Goal: Obtain resource: Download file/media

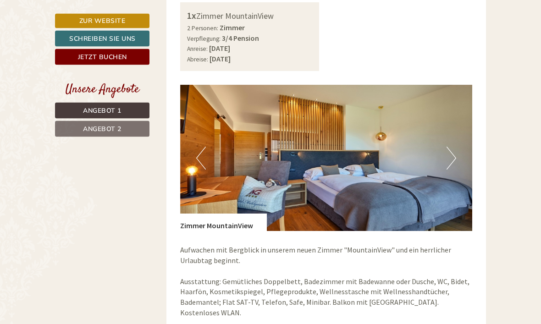
scroll to position [560, 0]
click at [444, 131] on img at bounding box center [326, 158] width 293 height 146
click at [448, 147] on button "Next" at bounding box center [452, 158] width 10 height 23
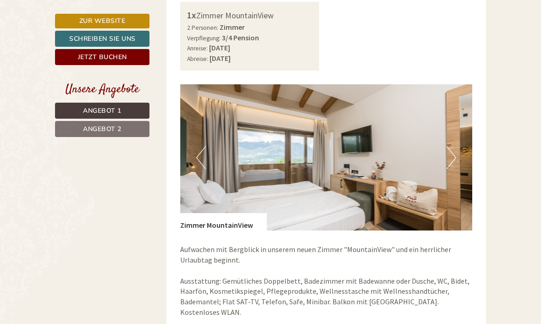
click at [455, 146] on button "Next" at bounding box center [452, 157] width 10 height 23
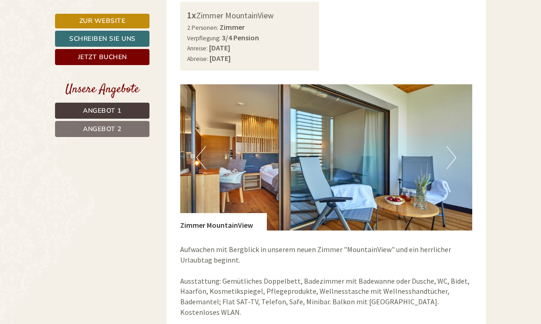
click at [446, 135] on img at bounding box center [326, 157] width 293 height 146
click at [449, 146] on button "Next" at bounding box center [452, 157] width 10 height 23
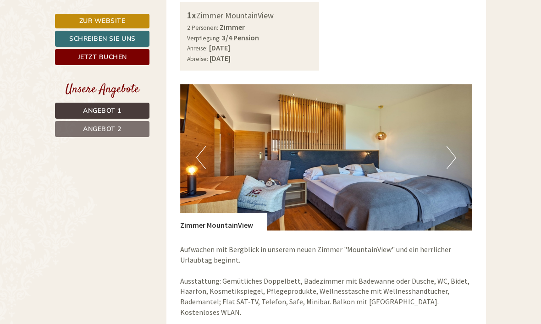
click at [452, 146] on button "Next" at bounding box center [452, 157] width 10 height 23
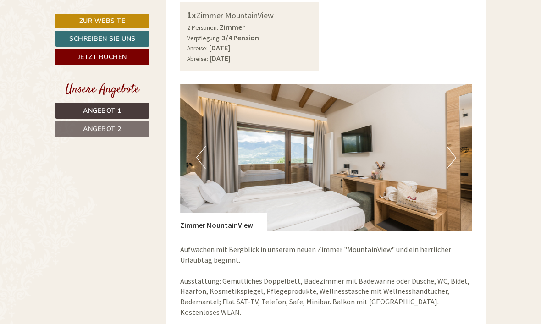
click at [448, 146] on button "Next" at bounding box center [452, 157] width 10 height 23
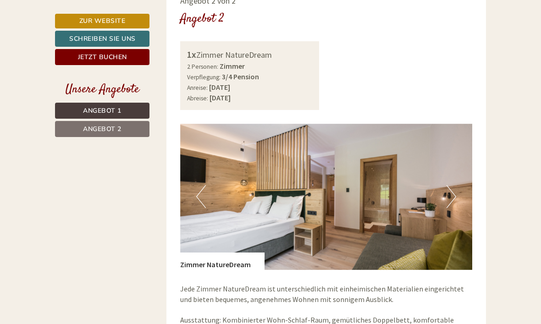
scroll to position [1173, 0]
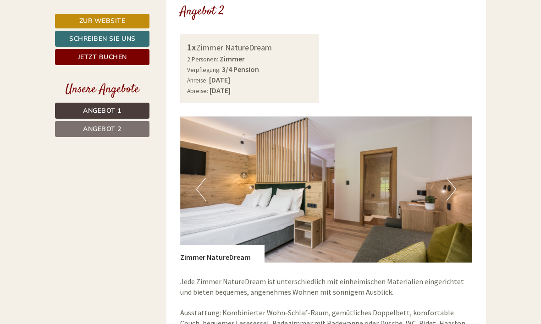
click at [443, 148] on img at bounding box center [326, 190] width 293 height 146
click at [449, 178] on button "Next" at bounding box center [452, 189] width 10 height 23
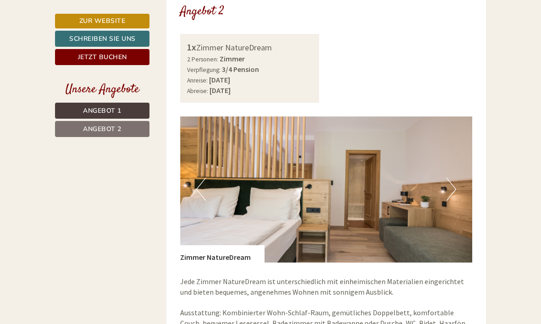
click at [451, 178] on button "Next" at bounding box center [452, 189] width 10 height 23
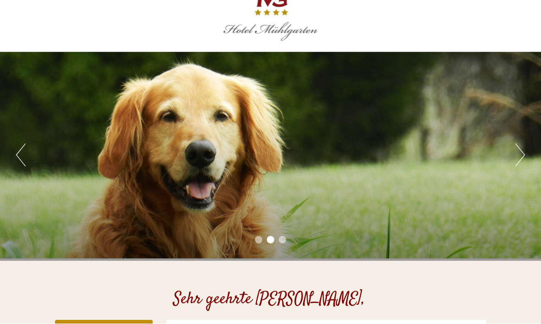
scroll to position [19, 0]
click at [507, 151] on div "Previous Next 1 2 3" at bounding box center [270, 156] width 541 height 212
click at [513, 152] on div "Previous Next 1 2 3" at bounding box center [270, 156] width 541 height 212
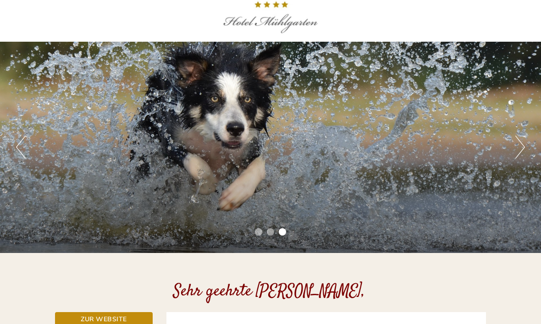
scroll to position [27, 0]
click at [521, 146] on button "Next" at bounding box center [521, 147] width 10 height 23
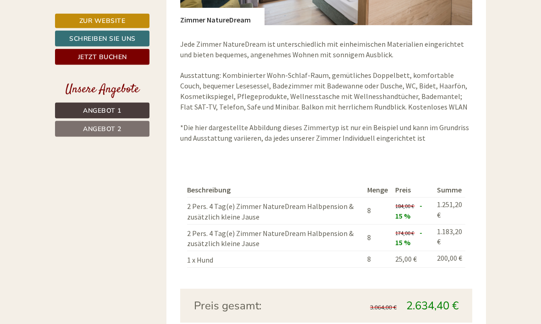
scroll to position [1411, 0]
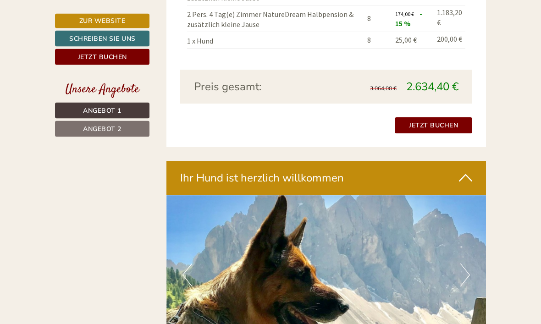
click at [462, 171] on icon at bounding box center [465, 179] width 13 height 16
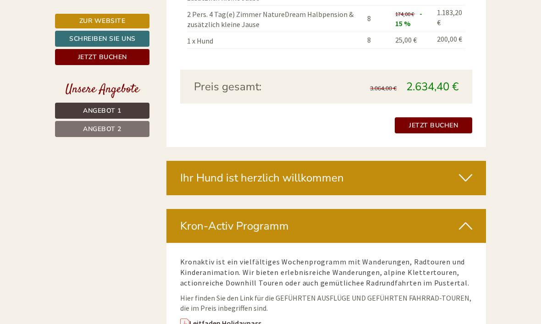
click at [473, 209] on div "Kron-Activ Programm" at bounding box center [327, 226] width 320 height 34
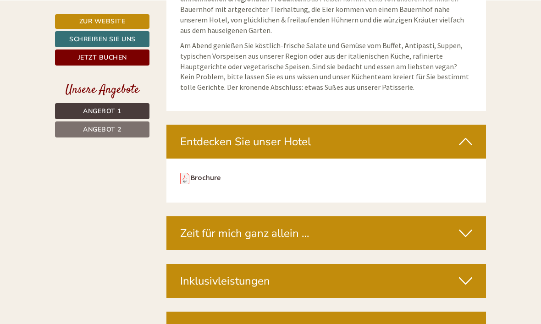
scroll to position [2523, 0]
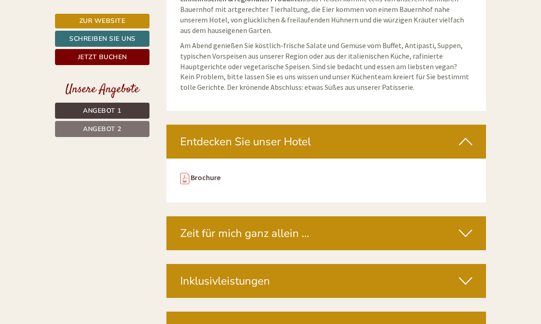
click at [212, 173] on link "Brochure" at bounding box center [206, 177] width 30 height 9
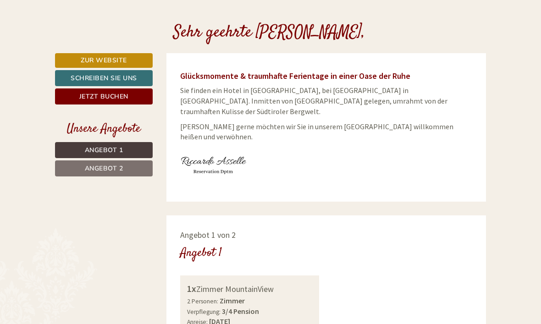
scroll to position [286, 0]
click at [71, 57] on link "Zur Website" at bounding box center [104, 60] width 98 height 15
